Goal: Transaction & Acquisition: Subscribe to service/newsletter

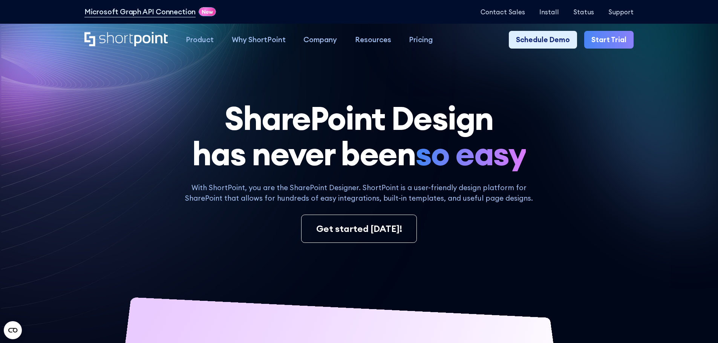
click at [350, 168] on h1 "SharePoint Design has never been so easy" at bounding box center [358, 136] width 549 height 71
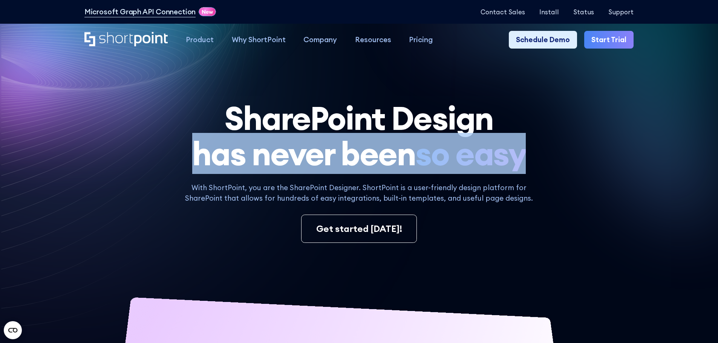
click at [350, 168] on h1 "SharePoint Design has never been so easy" at bounding box center [358, 136] width 549 height 71
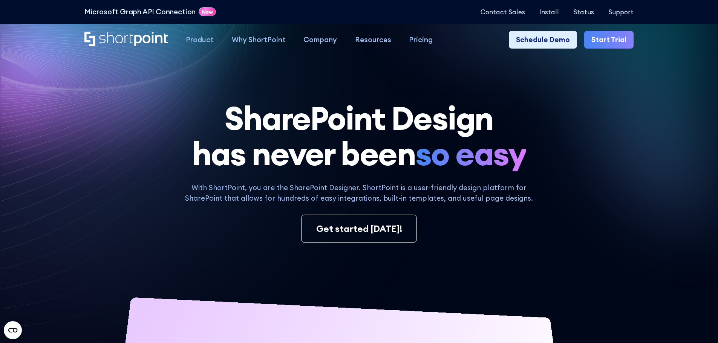
click at [403, 114] on h1 "SharePoint Design has never been so easy" at bounding box center [358, 136] width 549 height 71
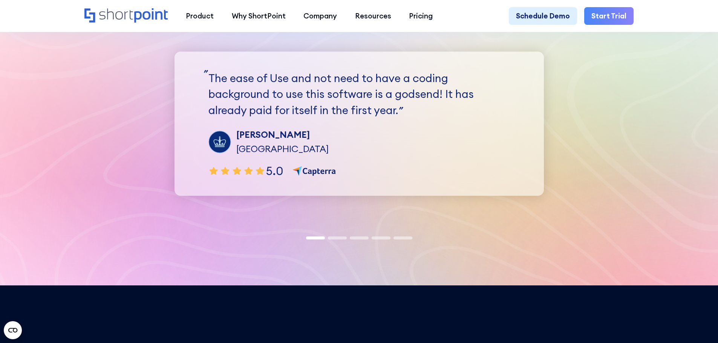
scroll to position [2338, 0]
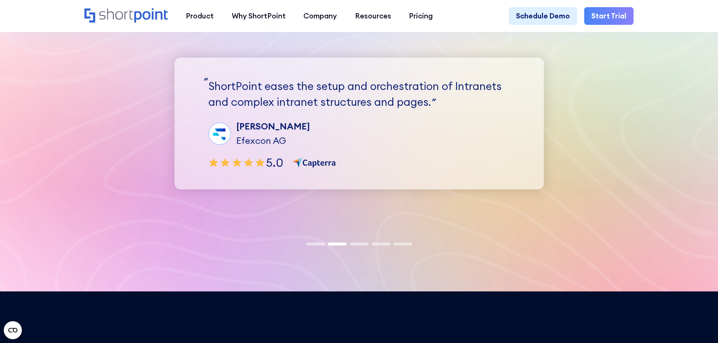
click at [333, 246] on span at bounding box center [337, 244] width 19 height 3
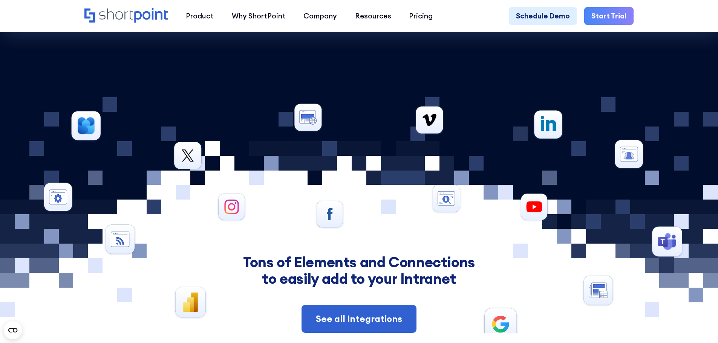
scroll to position [3582, 0]
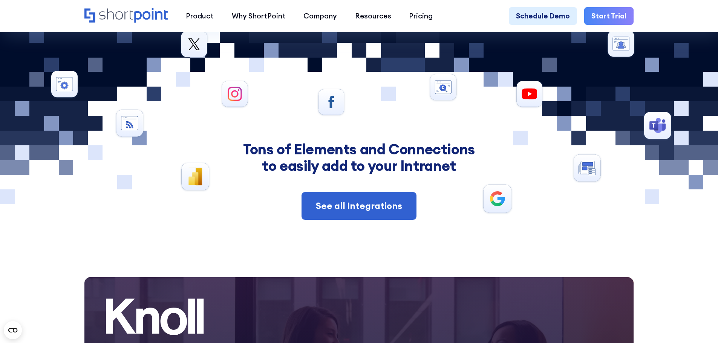
click at [380, 207] on div "Tons of Elements and Connections to easily add to your Intranet See all Integra…" at bounding box center [359, 180] width 485 height 79
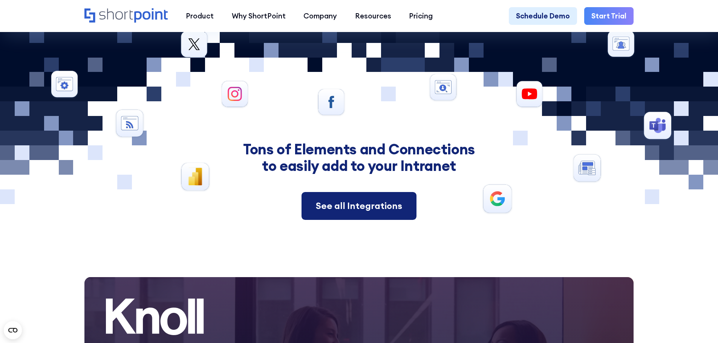
click at [379, 216] on link "See all Integrations" at bounding box center [359, 206] width 115 height 28
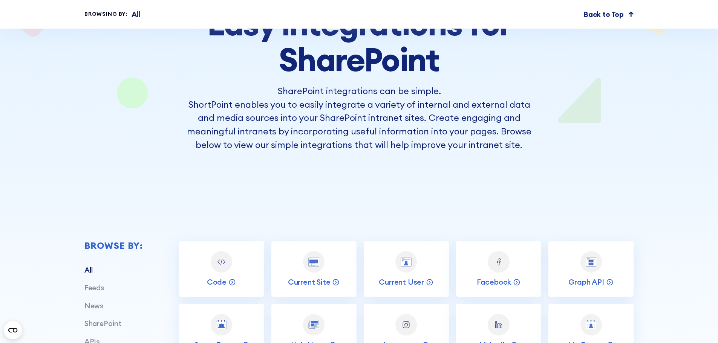
scroll to position [302, 0]
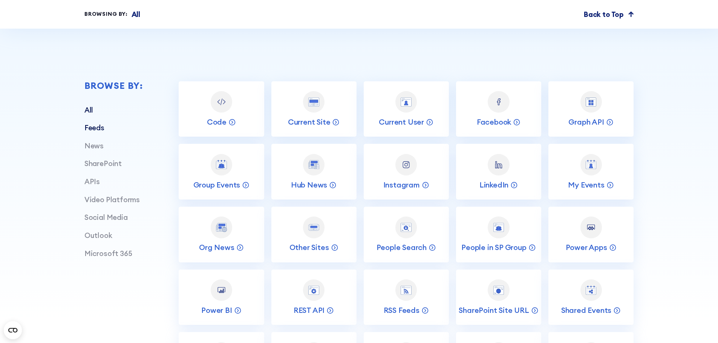
click at [98, 132] on link "Feeds" at bounding box center [94, 127] width 20 height 9
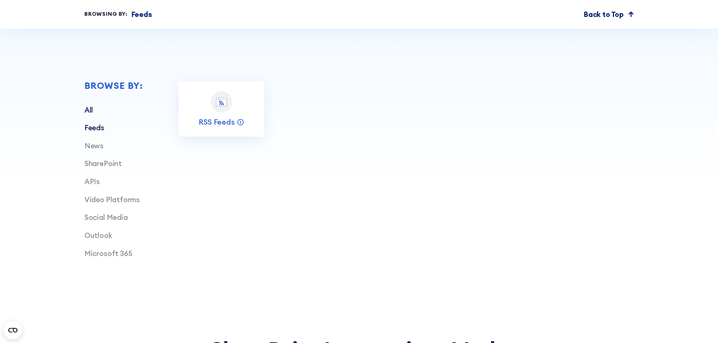
click at [87, 112] on link "All" at bounding box center [88, 110] width 9 height 9
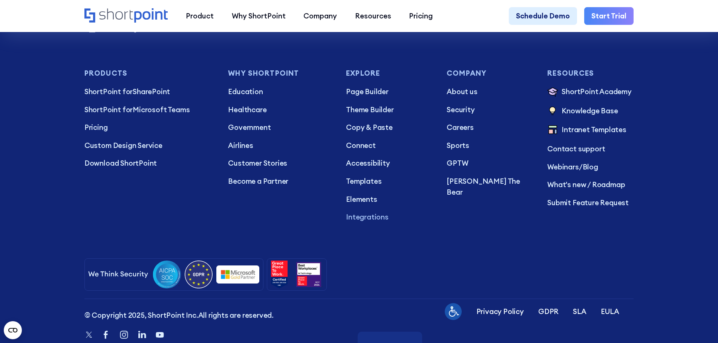
scroll to position [1457, 0]
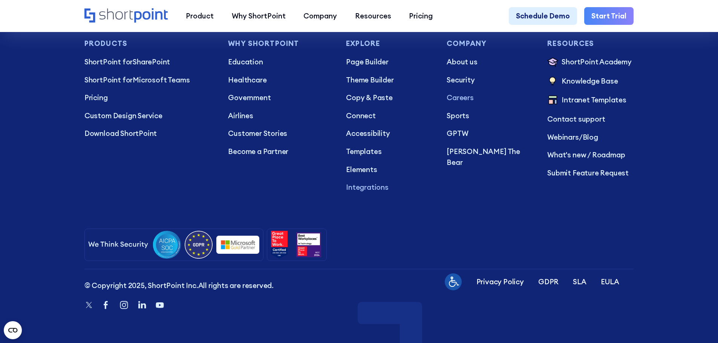
click at [461, 95] on p "Careers" at bounding box center [490, 97] width 86 height 11
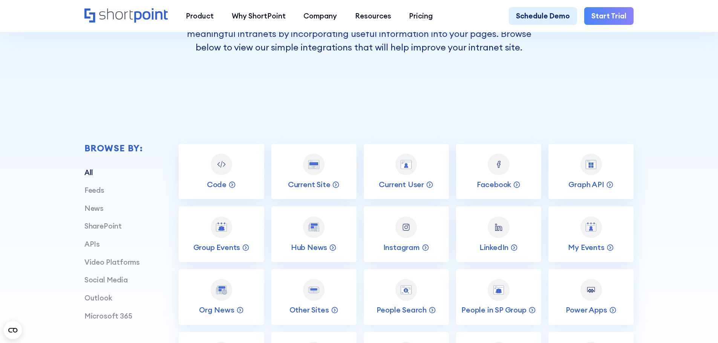
scroll to position [75, 0]
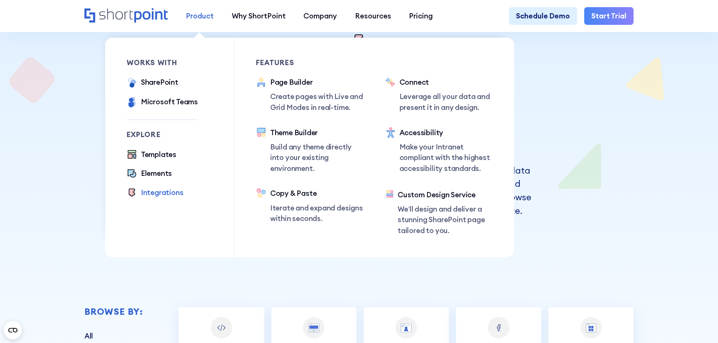
click at [190, 17] on div "Product" at bounding box center [200, 16] width 28 height 11
click at [292, 84] on div "Page Builder" at bounding box center [317, 82] width 94 height 11
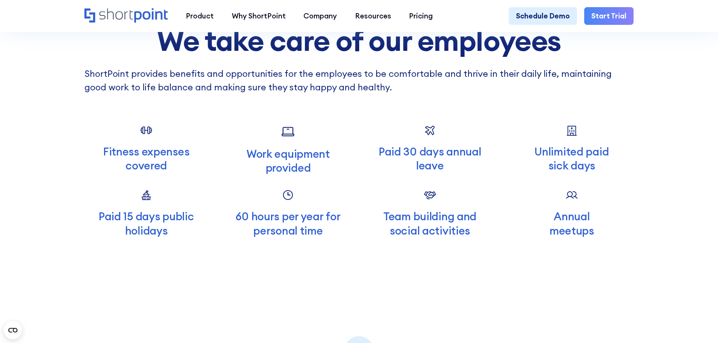
scroll to position [2634, 0]
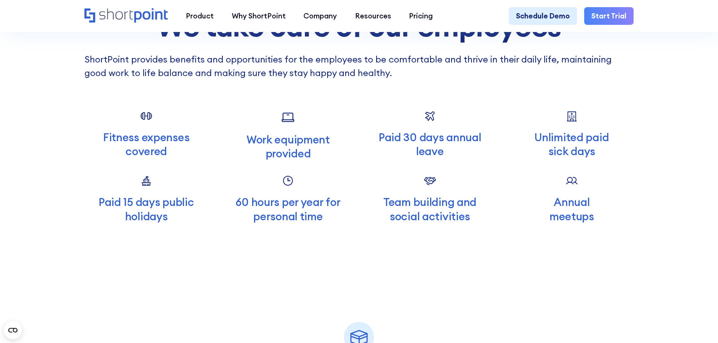
click at [148, 155] on p "Fitness expenses covered" at bounding box center [146, 144] width 124 height 28
click at [449, 158] on p "Paid 30 days annual leave" at bounding box center [430, 144] width 124 height 28
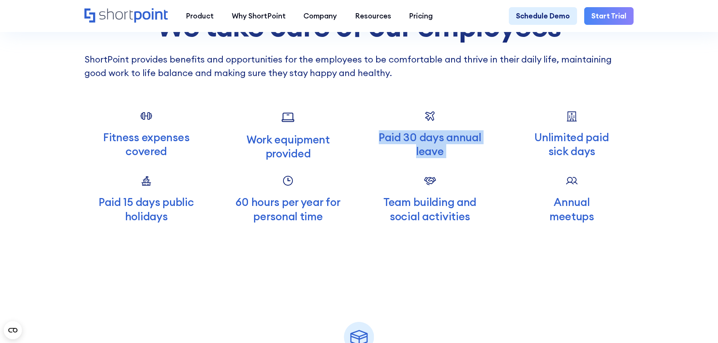
click at [449, 158] on p "Paid 30 days annual leave" at bounding box center [430, 144] width 124 height 28
click at [587, 158] on p "Unlimited paid sick days" at bounding box center [572, 144] width 124 height 28
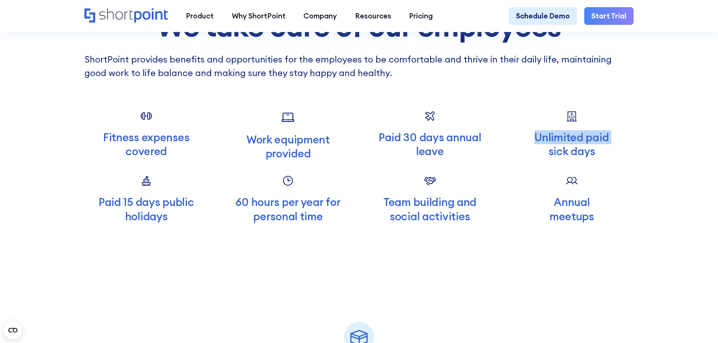
click at [587, 158] on p "Unlimited paid sick days" at bounding box center [572, 144] width 124 height 28
click at [598, 175] on div "Fitness expenses covered Work equipment provided Paid 30 days annual leave Unli…" at bounding box center [358, 166] width 549 height 113
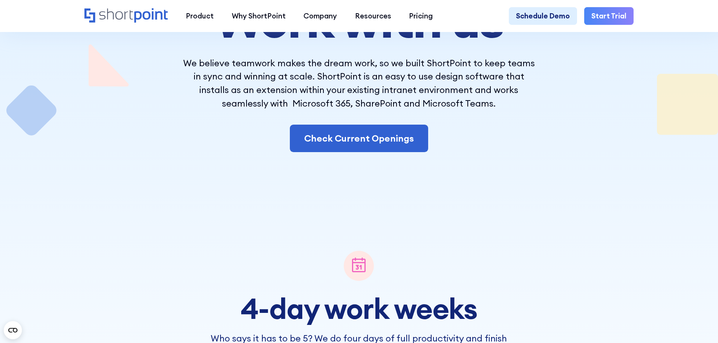
scroll to position [0, 0]
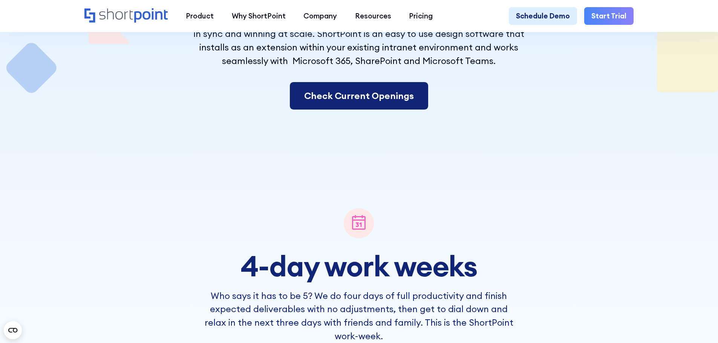
click at [383, 91] on link "Check Current Openings" at bounding box center [359, 96] width 138 height 28
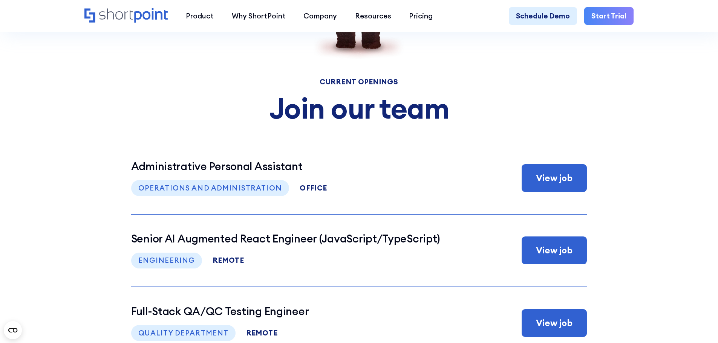
scroll to position [3798, 0]
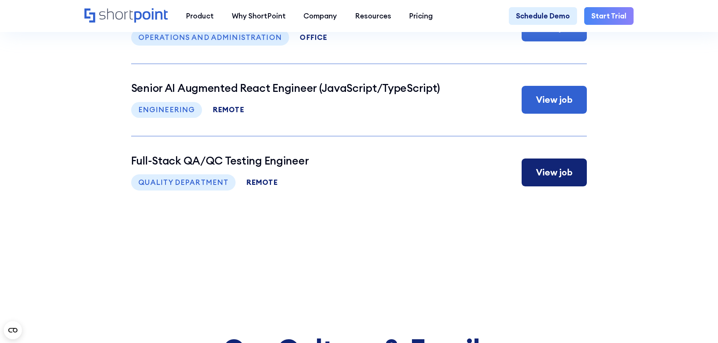
click at [572, 187] on div "View job" at bounding box center [554, 173] width 65 height 28
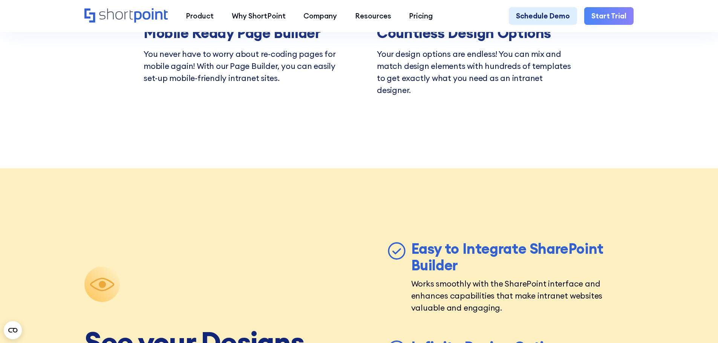
scroll to position [2979, 0]
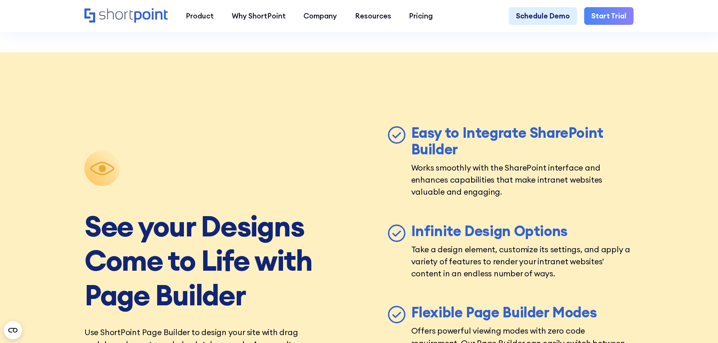
click at [616, 18] on link "Start Trial" at bounding box center [608, 16] width 49 height 18
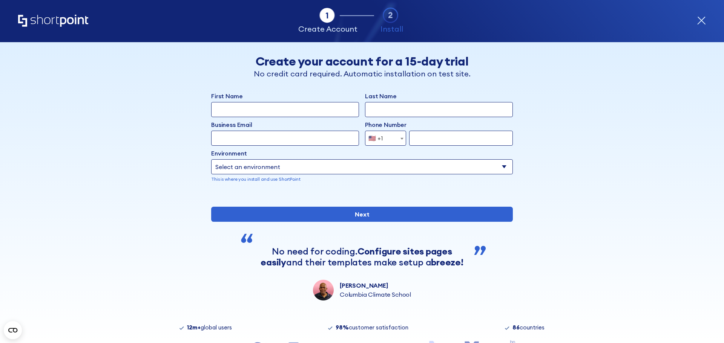
click at [336, 166] on select "Select an environment Microsoft 365 SharePoint Online SharePoint Subscription E…" at bounding box center [362, 166] width 302 height 15
click at [603, 80] on div "Tab 1 Tab 2 Tab 3 Tab 4 Tell us more about you New customer Existing customer B…" at bounding box center [362, 192] width 724 height 301
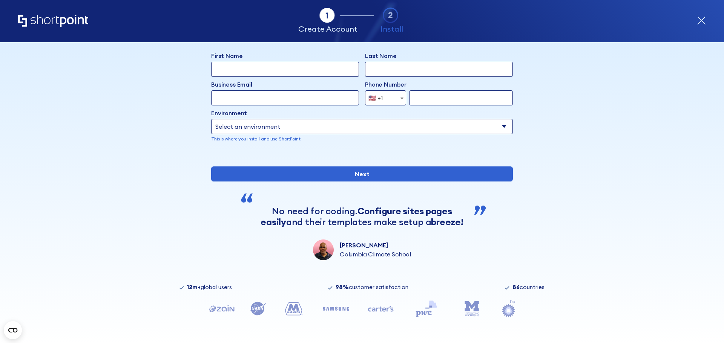
scroll to position [66, 0]
click at [196, 286] on strong "12m+" at bounding box center [194, 287] width 14 height 7
click at [388, 286] on div "98% customer satisfaction" at bounding box center [372, 288] width 73 height 6
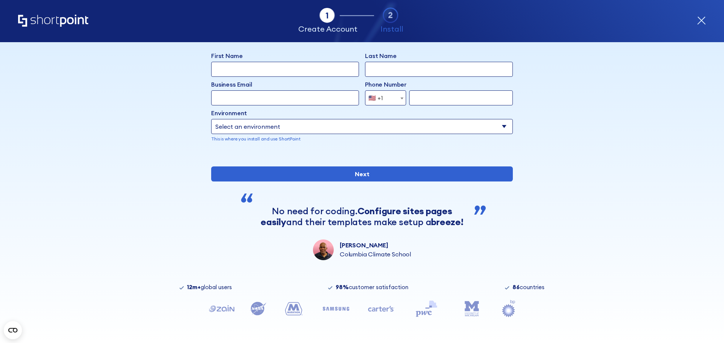
scroll to position [0, 0]
